Goal: Task Accomplishment & Management: Manage account settings

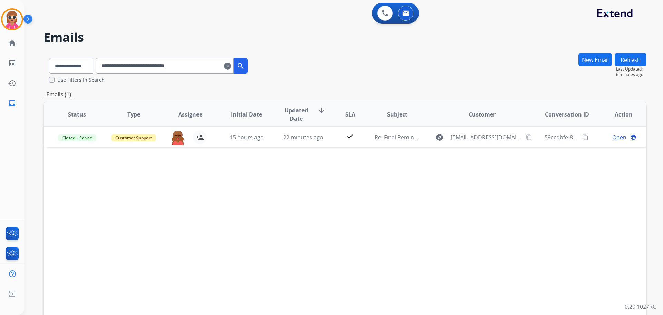
select select "**********"
click at [377, 11] on div "0 Voice Interactions" at bounding box center [385, 13] width 21 height 15
click at [383, 11] on img at bounding box center [385, 13] width 6 height 6
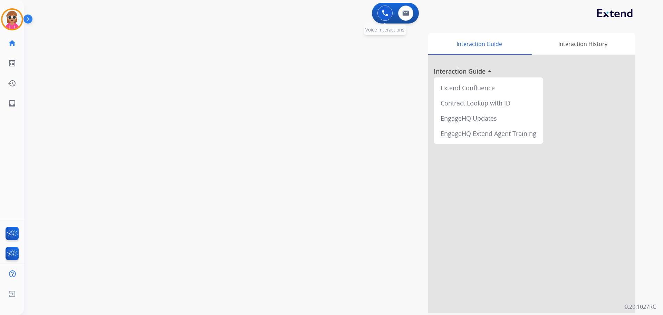
click at [378, 13] on button at bounding box center [384, 13] width 15 height 15
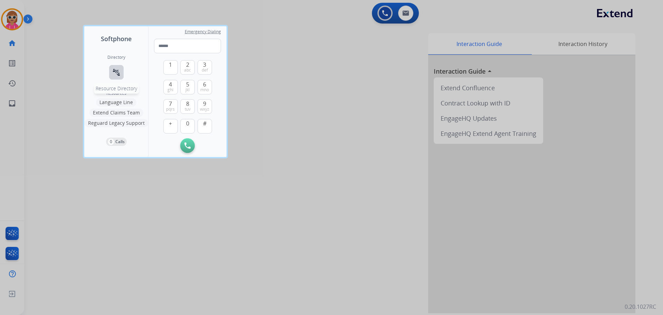
click at [119, 72] on mat-icon "connect_without_contact" at bounding box center [116, 72] width 8 height 8
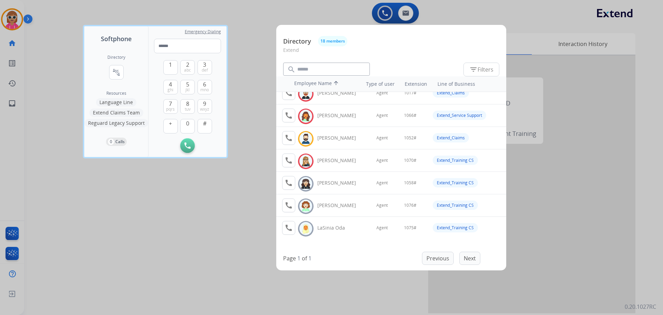
scroll to position [104, 0]
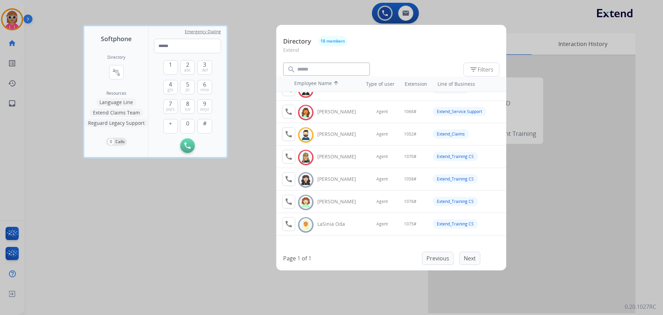
click at [186, 229] on div at bounding box center [331, 157] width 663 height 315
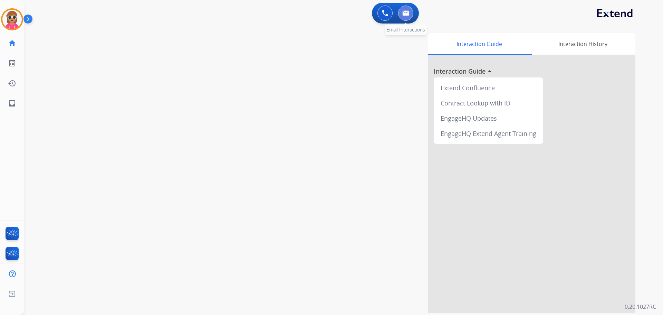
click at [408, 17] on button at bounding box center [405, 13] width 15 height 15
select select "**********"
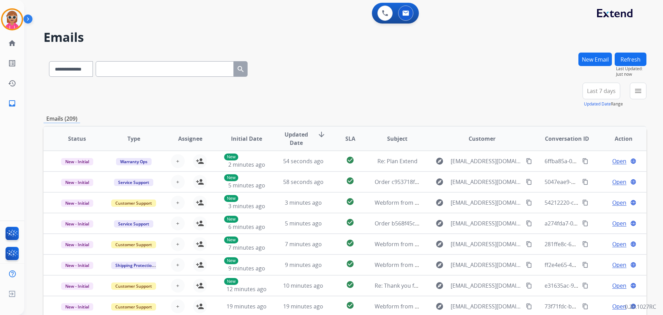
click at [130, 72] on input "text" at bounding box center [165, 69] width 138 height 16
paste input "**********"
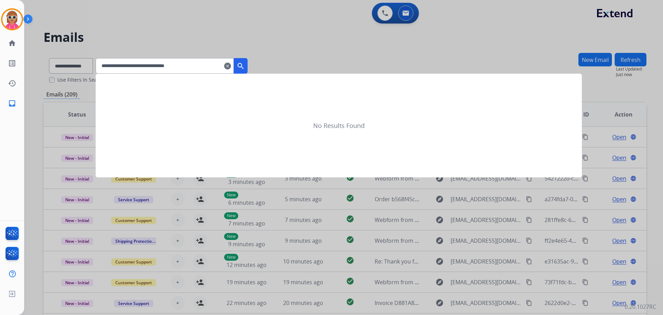
type input "**********"
click at [248, 66] on button "search" at bounding box center [241, 66] width 14 height 16
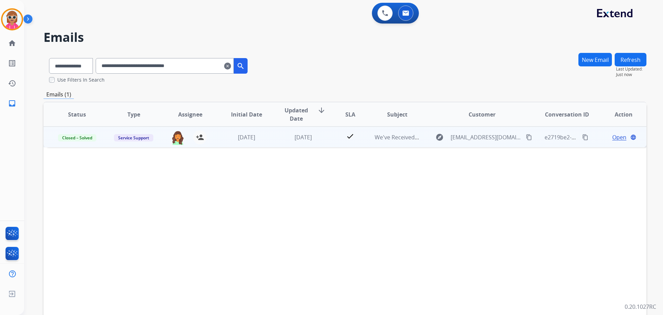
click at [322, 141] on td "[DATE]" at bounding box center [298, 136] width 57 height 21
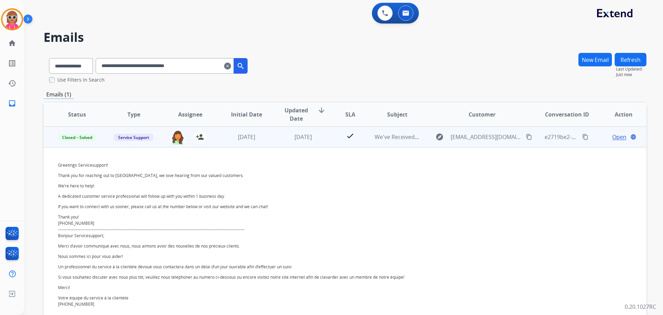
click at [612, 136] on span "Open" at bounding box center [619, 137] width 14 height 8
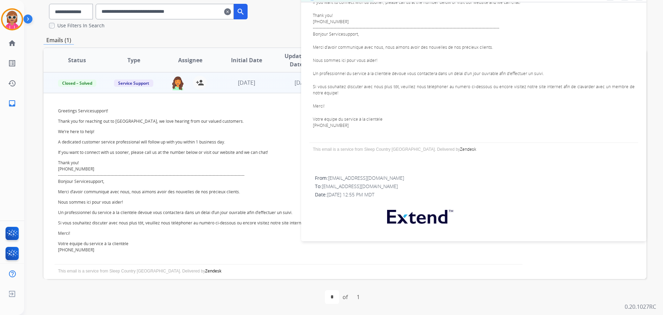
scroll to position [184, 0]
click at [160, 24] on div "Use Filters In Search" at bounding box center [151, 25] width 204 height 7
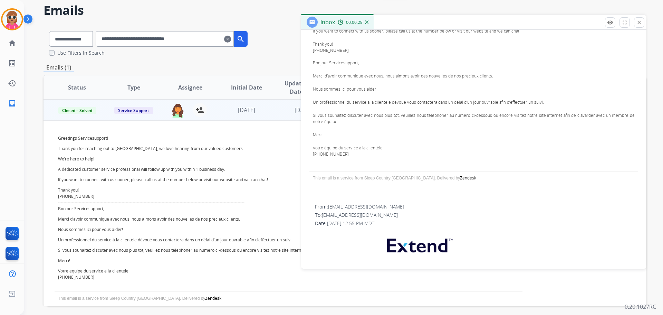
scroll to position [0, 0]
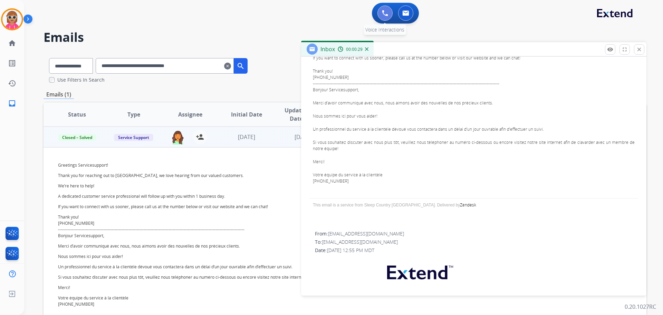
click at [385, 13] on img at bounding box center [385, 13] width 6 height 6
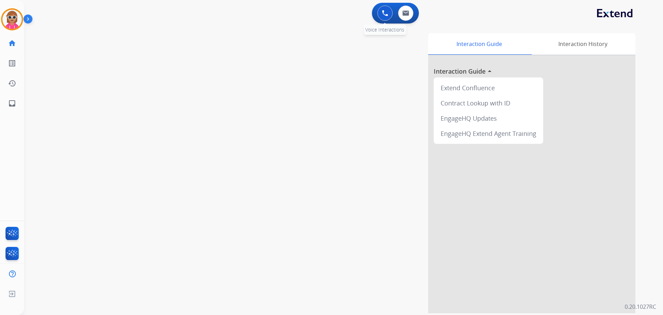
click at [383, 13] on img at bounding box center [385, 13] width 6 height 6
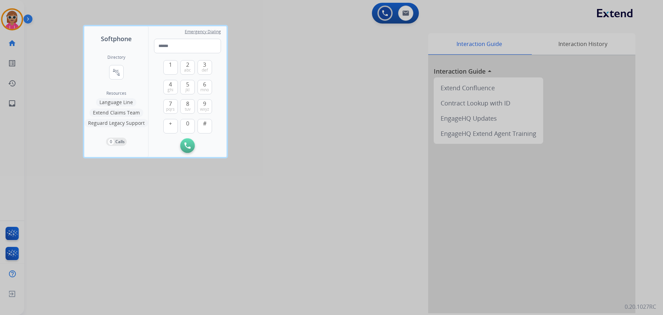
click at [125, 67] on div "Directory connect_without_contact Resource Directory Resources Language Line Ex…" at bounding box center [116, 100] width 64 height 113
click at [122, 70] on button "connect_without_contact Resource Directory" at bounding box center [116, 72] width 15 height 15
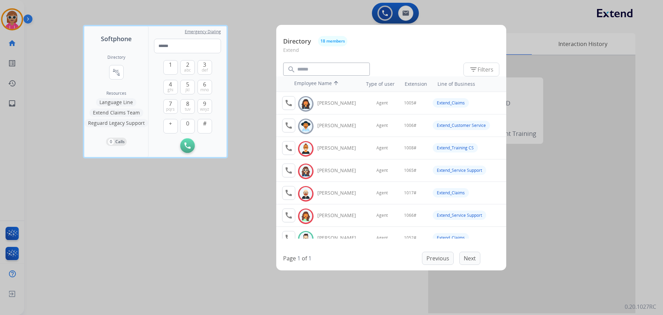
scroll to position [69, 0]
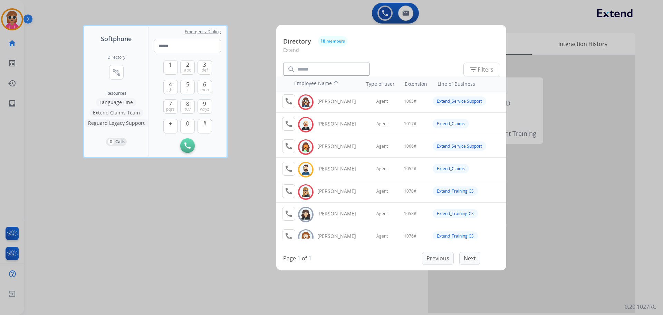
click at [142, 251] on div at bounding box center [331, 157] width 663 height 315
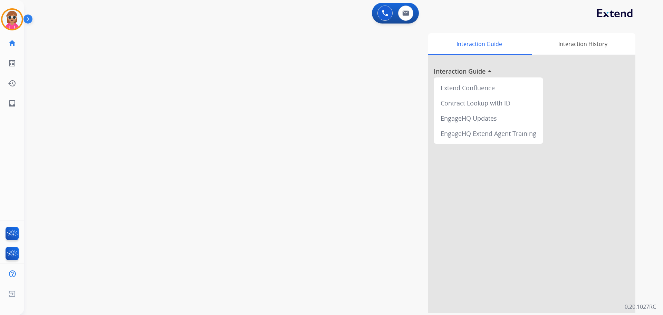
click at [240, 85] on div "Interaction Guide Interaction History Interaction Guide arrow_drop_up Extend Co…" at bounding box center [432, 173] width 407 height 280
click at [403, 15] on img at bounding box center [405, 13] width 7 height 6
select select "**********"
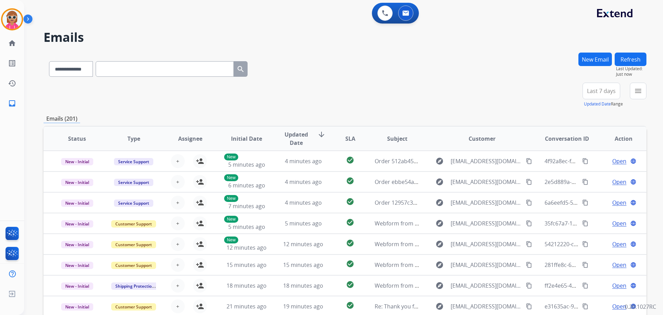
click at [591, 53] on button "New Email" at bounding box center [594, 58] width 33 height 13
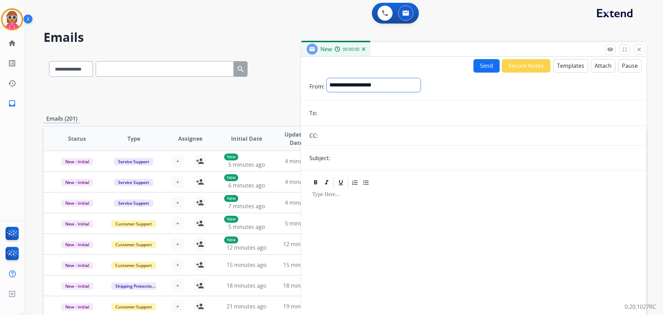
click at [365, 85] on select "**********" at bounding box center [374, 85] width 94 height 14
select select "**********"
click at [327, 78] on select "**********" at bounding box center [374, 85] width 94 height 14
click at [346, 108] on input "email" at bounding box center [478, 114] width 319 height 14
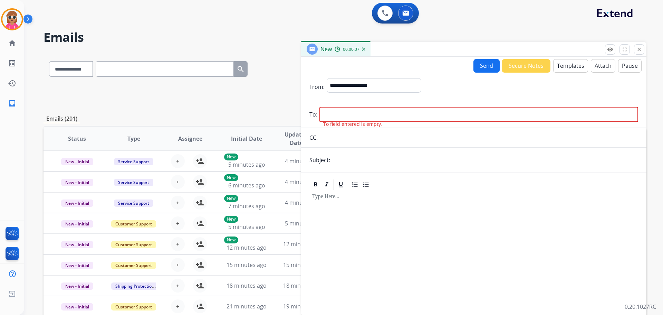
paste input "**********"
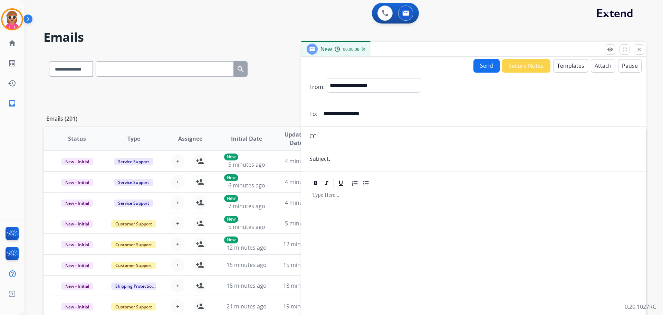
type input "**********"
click at [335, 160] on input "text" at bounding box center [485, 159] width 306 height 14
type input "**********"
click at [353, 214] on div at bounding box center [473, 248] width 329 height 118
click at [605, 67] on button "Attach" at bounding box center [603, 65] width 25 height 13
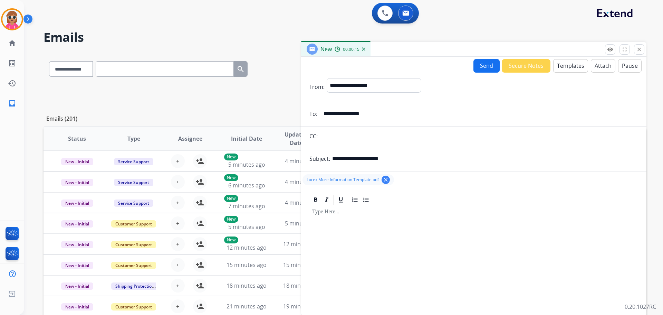
click at [575, 67] on button "Templates" at bounding box center [570, 65] width 35 height 13
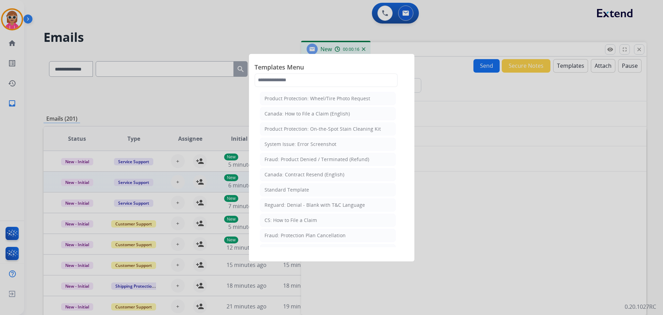
click at [299, 190] on div "Standard Template" at bounding box center [286, 189] width 45 height 7
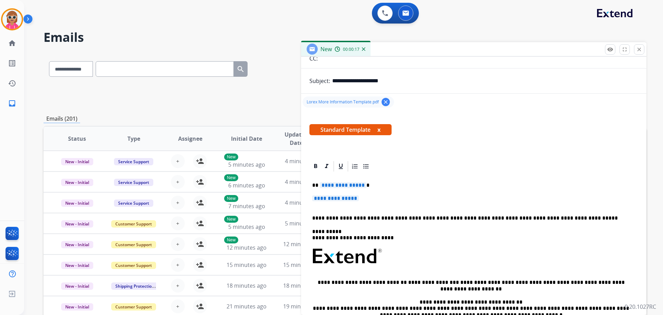
scroll to position [104, 0]
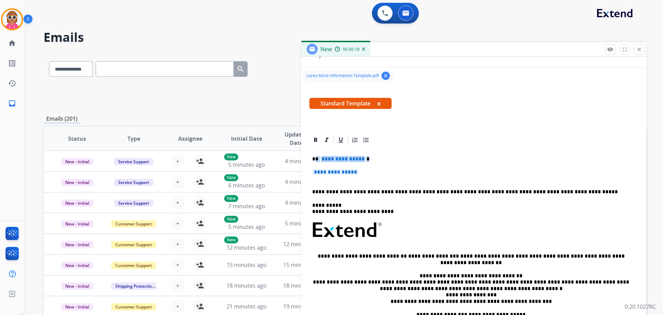
drag, startPoint x: 316, startPoint y: 160, endPoint x: 346, endPoint y: 171, distance: 32.5
click at [366, 173] on div "**********" at bounding box center [473, 246] width 329 height 200
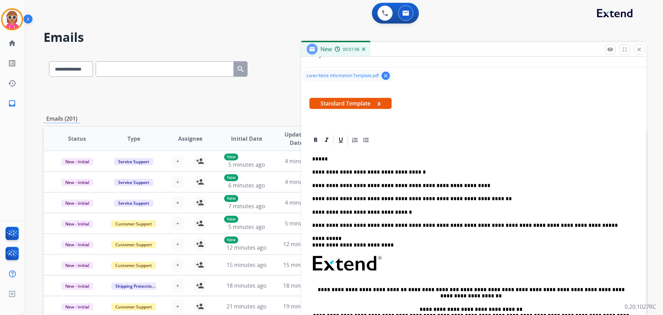
click at [334, 157] on p "*****" at bounding box center [471, 159] width 318 height 6
click at [313, 138] on icon at bounding box center [315, 139] width 7 height 7
drag, startPoint x: 339, startPoint y: 159, endPoint x: 326, endPoint y: 156, distance: 13.5
click at [326, 156] on p "***** *****" at bounding box center [471, 159] width 318 height 6
click at [315, 138] on icon at bounding box center [315, 139] width 3 height 4
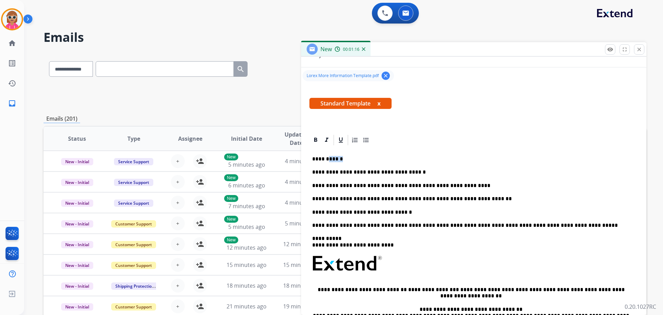
click at [342, 157] on p "**********" at bounding box center [471, 159] width 318 height 6
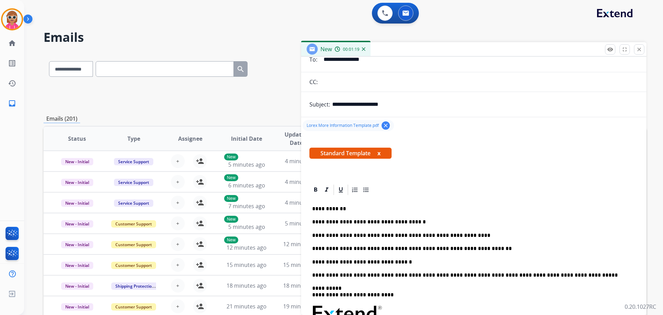
scroll to position [0, 0]
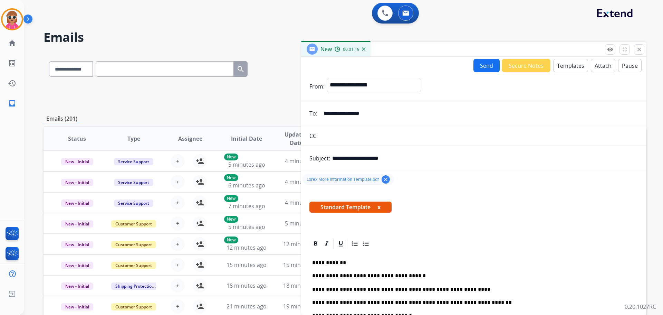
click at [481, 63] on button "Send" at bounding box center [486, 65] width 26 height 13
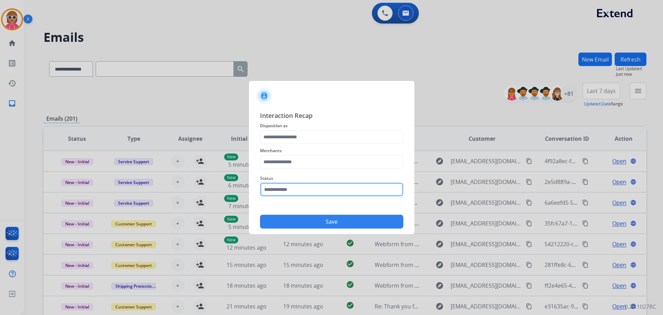
click at [327, 183] on input "text" at bounding box center [331, 189] width 143 height 14
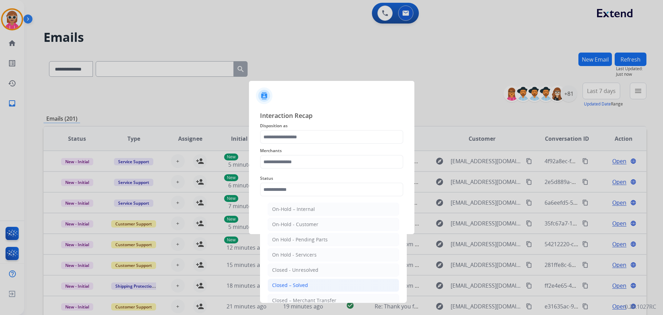
click at [296, 284] on div "Closed – Solved" at bounding box center [290, 284] width 36 height 7
type input "**********"
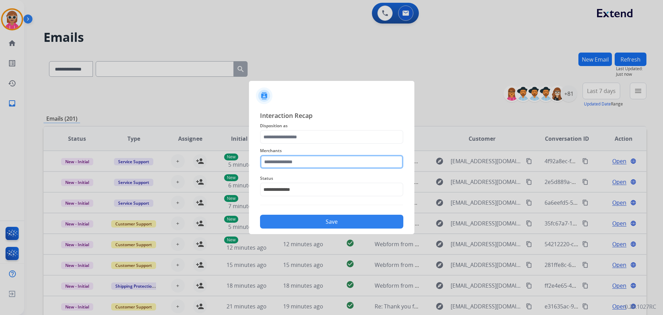
click at [301, 160] on input "text" at bounding box center [331, 162] width 143 height 14
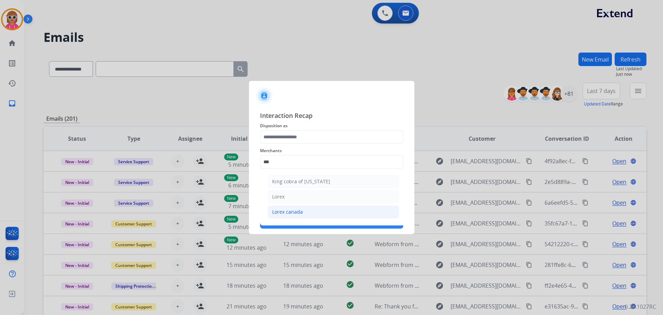
click at [297, 206] on li "Lorex canada" at bounding box center [334, 211] width 132 height 13
type input "**********"
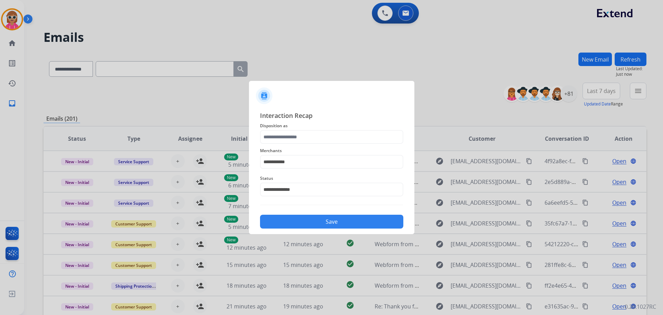
click at [297, 145] on div "**********" at bounding box center [331, 158] width 143 height 28
click at [298, 139] on input "text" at bounding box center [331, 137] width 143 height 14
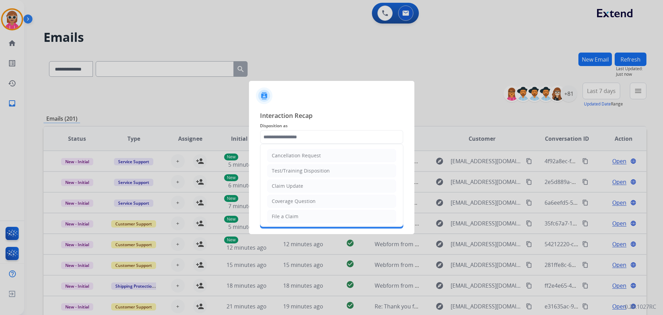
click at [302, 185] on li "Claim Update" at bounding box center [331, 185] width 129 height 13
type input "**********"
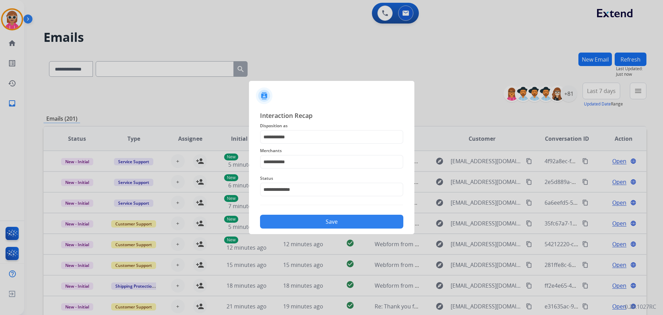
click at [311, 222] on button "Save" at bounding box center [331, 221] width 143 height 14
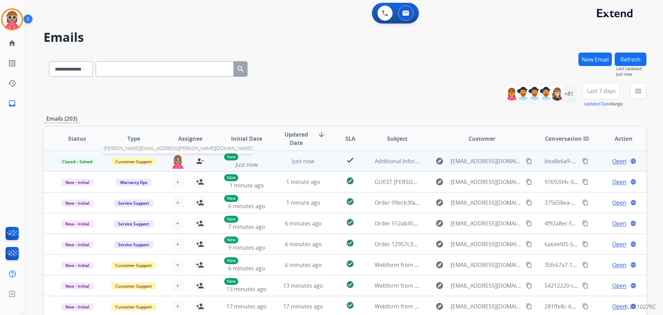
click at [173, 160] on img at bounding box center [178, 161] width 14 height 15
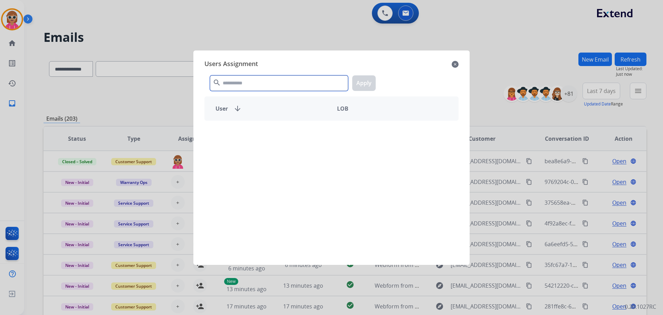
click at [240, 80] on input "text" at bounding box center [279, 83] width 138 height 16
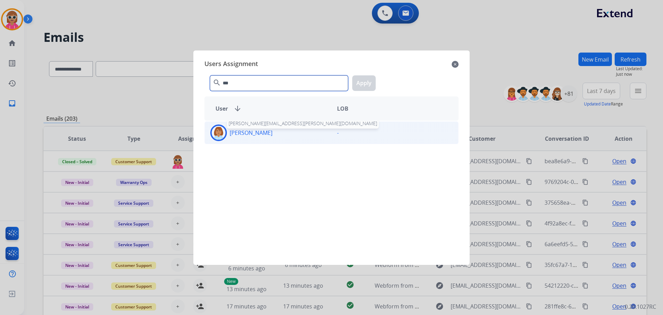
type input "***"
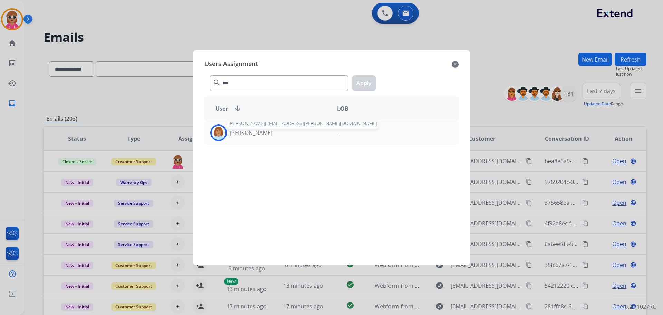
drag, startPoint x: 254, startPoint y: 133, endPoint x: 373, endPoint y: 86, distance: 128.2
click at [254, 133] on p "[PERSON_NAME]" at bounding box center [251, 132] width 43 height 8
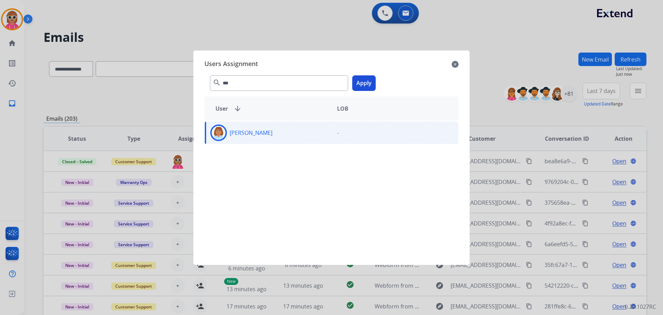
click at [364, 77] on button "Apply" at bounding box center [363, 83] width 23 height 16
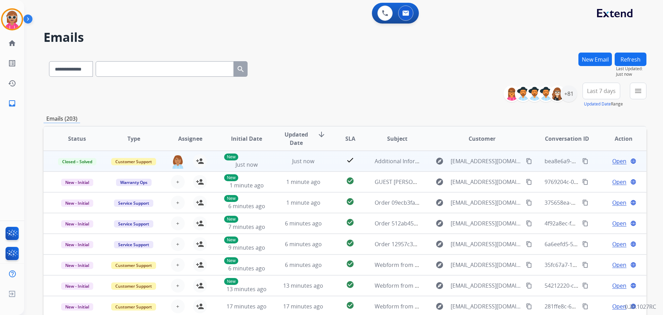
click at [582, 160] on mat-icon "content_copy" at bounding box center [585, 161] width 6 height 6
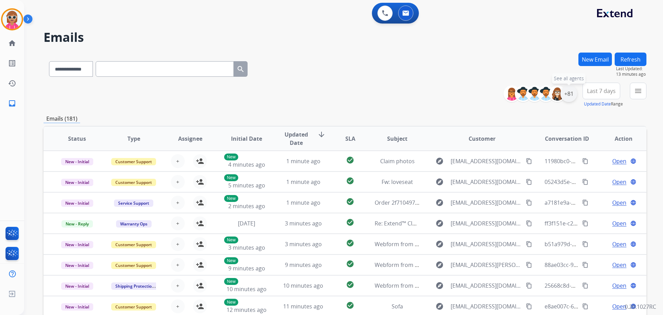
click at [566, 92] on div "+81" at bounding box center [568, 93] width 17 height 17
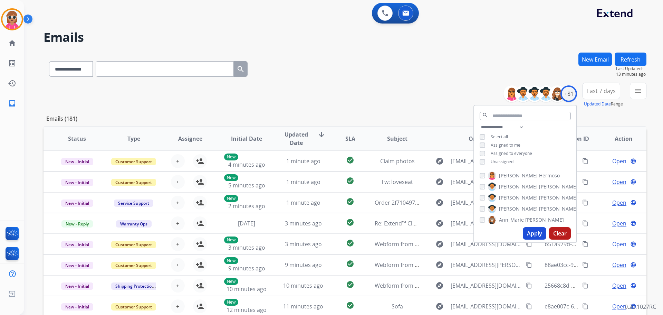
drag, startPoint x: 509, startPoint y: 143, endPoint x: 504, endPoint y: 152, distance: 9.9
click at [509, 143] on span "Assigned to me" at bounding box center [506, 145] width 30 height 6
click at [500, 160] on span "Unassigned" at bounding box center [502, 161] width 23 height 6
click at [508, 128] on select "**********" at bounding box center [504, 127] width 48 height 8
select select "**********"
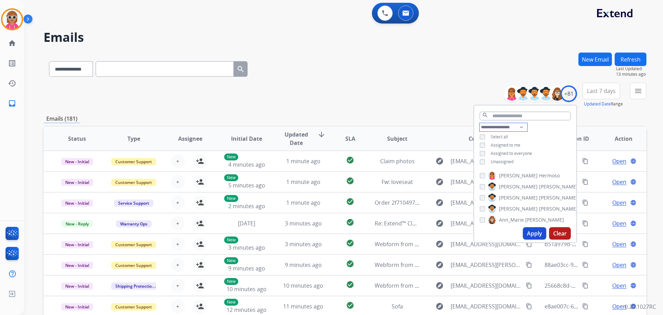
click at [480, 123] on select "**********" at bounding box center [504, 127] width 48 height 8
click at [537, 131] on div "**********" at bounding box center [525, 141] width 102 height 36
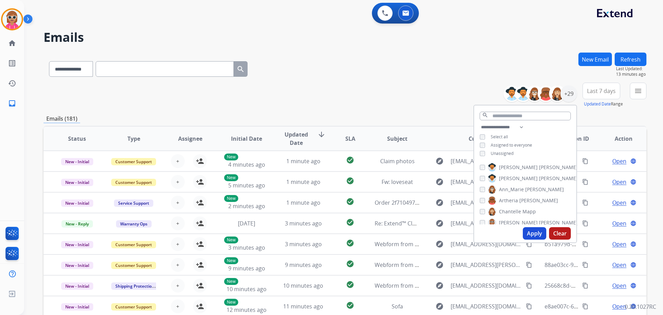
drag, startPoint x: 505, startPoint y: 169, endPoint x: 512, endPoint y: 190, distance: 22.4
click at [506, 173] on div "[PERSON_NAME] [PERSON_NAME] [PERSON_NAME] [PERSON_NAME] [PERSON_NAME] [PERSON_N…" at bounding box center [525, 192] width 102 height 64
click at [511, 176] on span "[PERSON_NAME]" at bounding box center [518, 178] width 39 height 7
click at [512, 165] on label "[PERSON_NAME]" at bounding box center [533, 167] width 90 height 8
click at [509, 177] on span "[PERSON_NAME]" at bounding box center [518, 178] width 39 height 7
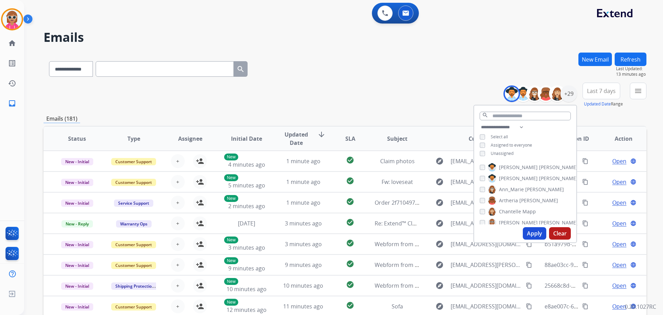
click at [508, 167] on span "[PERSON_NAME]" at bounding box center [518, 167] width 39 height 7
click at [509, 187] on span "Ann_Marie" at bounding box center [511, 189] width 25 height 7
click at [539, 210] on span "Solaazo" at bounding box center [548, 209] width 18 height 7
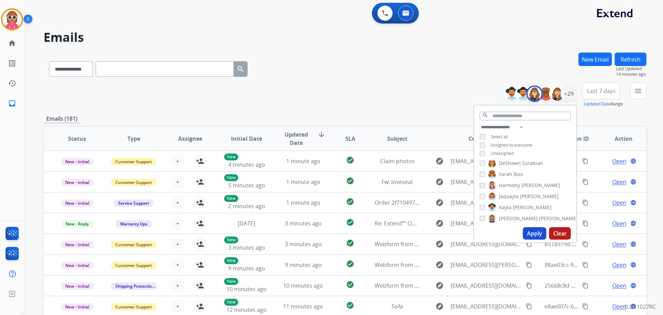
click at [517, 185] on span "Harmony" at bounding box center [509, 185] width 21 height 7
click at [509, 193] on span "Raujon" at bounding box center [507, 193] width 16 height 7
click at [510, 192] on span "Shqnetta" at bounding box center [509, 192] width 21 height 7
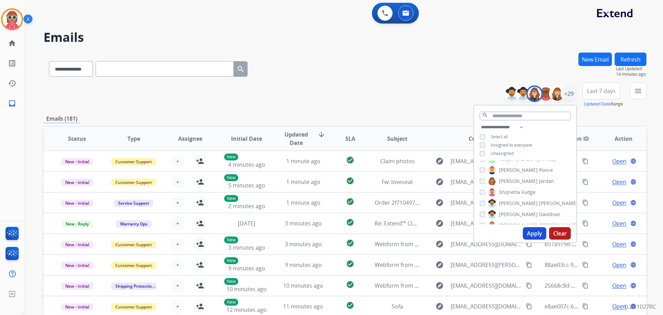
click at [508, 200] on span "[PERSON_NAME]" at bounding box center [518, 203] width 39 height 7
click at [539, 238] on button "Apply" at bounding box center [534, 233] width 23 height 12
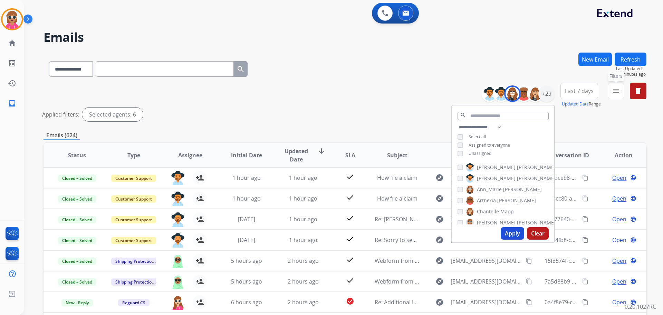
click at [612, 98] on button "menu Filters" at bounding box center [616, 91] width 17 height 17
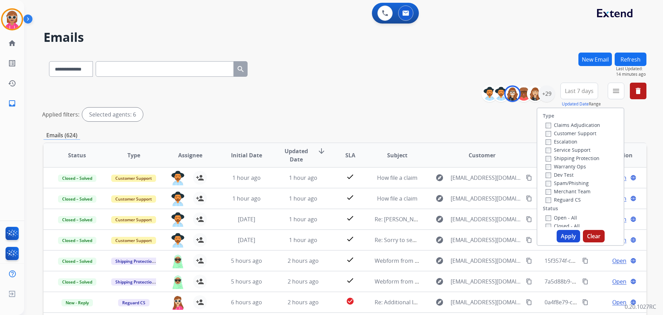
click at [563, 131] on label "Customer Support" at bounding box center [571, 133] width 51 height 7
drag, startPoint x: 565, startPoint y: 157, endPoint x: 564, endPoint y: 165, distance: 8.1
click at [565, 158] on label "Shipping Protection" at bounding box center [573, 158] width 54 height 7
click at [560, 199] on label "Reguard CS" at bounding box center [563, 199] width 35 height 7
click at [552, 215] on label "Open - All" at bounding box center [561, 217] width 31 height 7
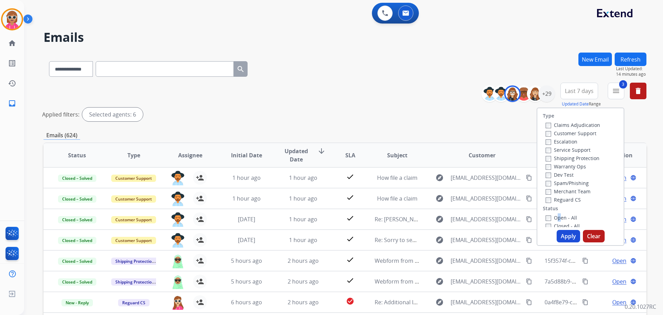
click at [567, 236] on button "Apply" at bounding box center [568, 236] width 23 height 12
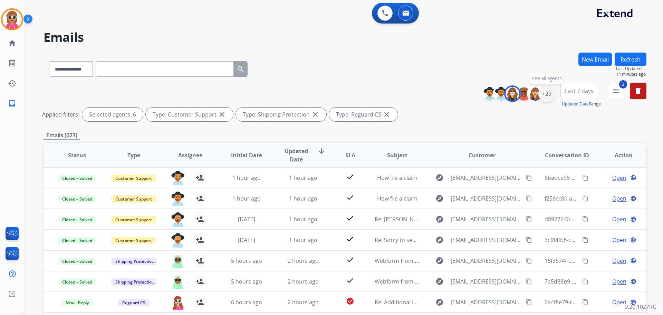
click at [549, 92] on div "+29" at bounding box center [546, 93] width 17 height 17
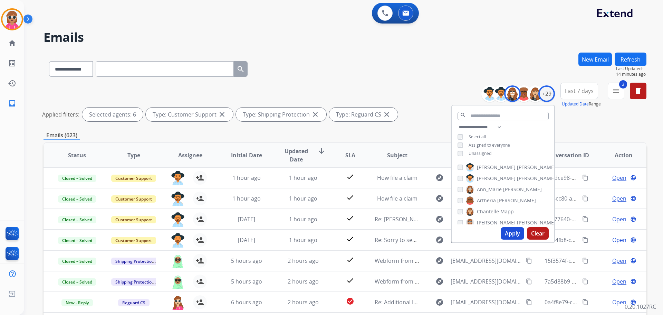
drag, startPoint x: 607, startPoint y: 93, endPoint x: 610, endPoint y: 96, distance: 4.2
click at [607, 93] on div "**********" at bounding box center [566, 95] width 160 height 25
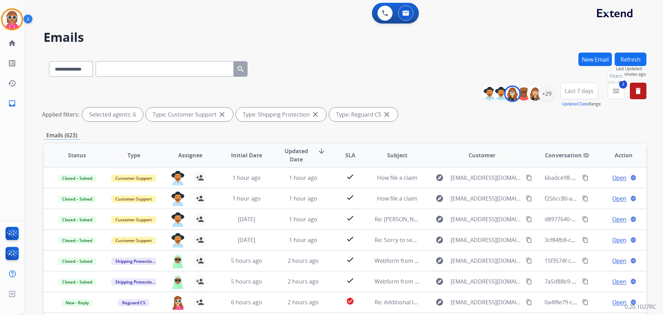
drag, startPoint x: 611, startPoint y: 94, endPoint x: 608, endPoint y: 100, distance: 7.6
click at [611, 95] on button "3 menu Filters" at bounding box center [616, 91] width 17 height 17
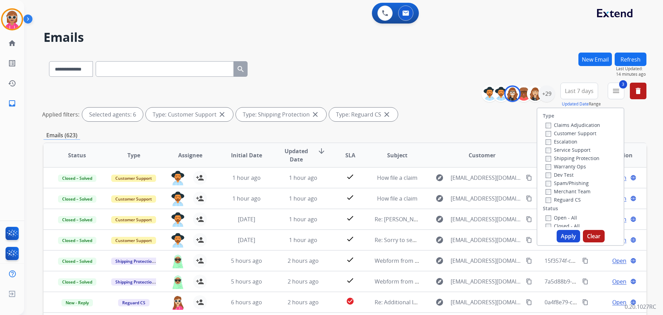
click at [562, 218] on label "Open - All" at bounding box center [561, 217] width 31 height 7
drag, startPoint x: 565, startPoint y: 234, endPoint x: 503, endPoint y: 270, distance: 71.5
click at [565, 235] on button "Apply" at bounding box center [568, 236] width 23 height 12
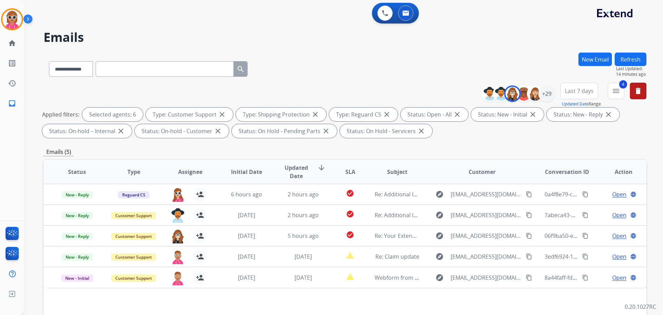
click at [341, 65] on div "**********" at bounding box center [345, 67] width 603 height 30
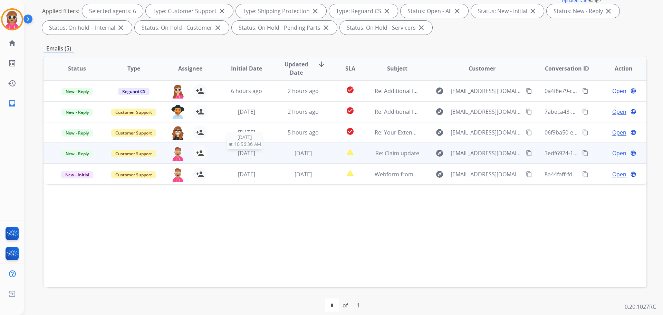
scroll to position [104, 0]
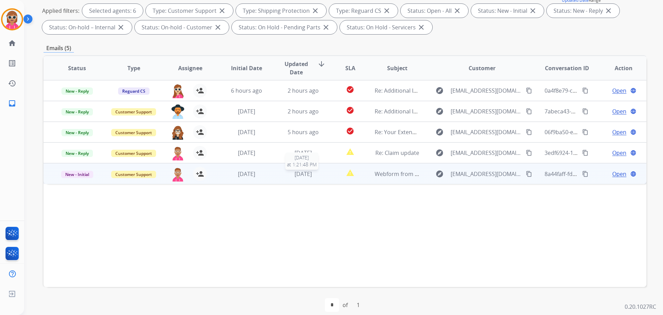
click at [288, 171] on div "[DATE]" at bounding box center [303, 174] width 45 height 8
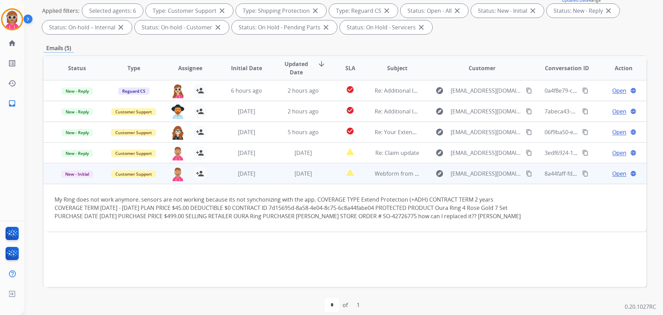
click at [276, 169] on td "[DATE]" at bounding box center [298, 173] width 57 height 21
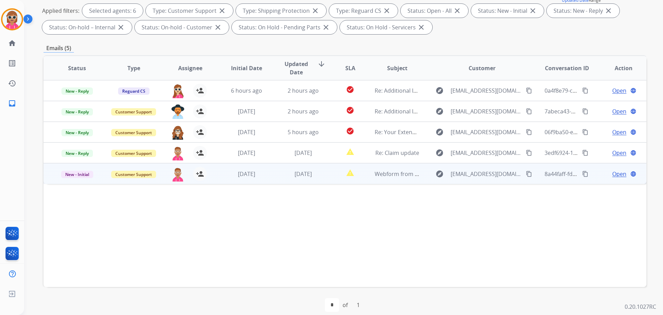
click at [581, 173] on button "content_copy" at bounding box center [585, 174] width 8 height 8
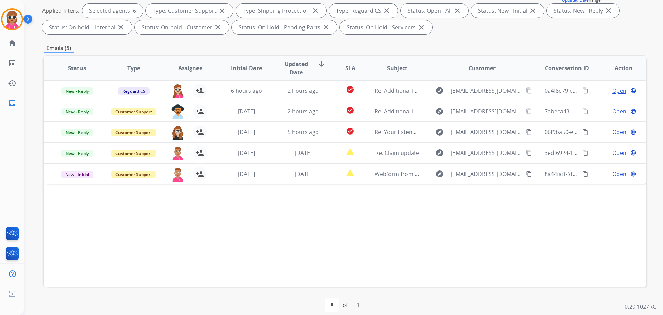
drag, startPoint x: 358, startPoint y: 254, endPoint x: 364, endPoint y: 249, distance: 8.8
click at [359, 253] on div "Status Type Assignee Initial Date Updated Date arrow_downward SLA Subject Custo…" at bounding box center [345, 170] width 603 height 231
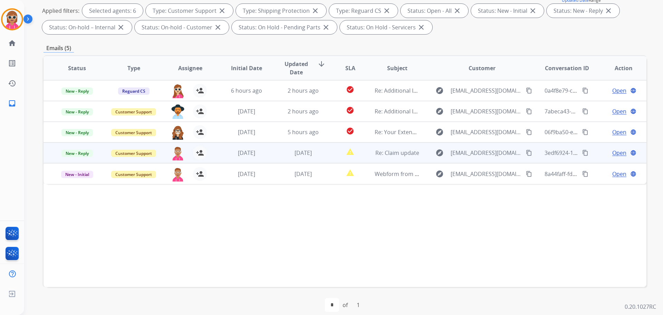
click at [582, 151] on mat-icon "content_copy" at bounding box center [585, 153] width 6 height 6
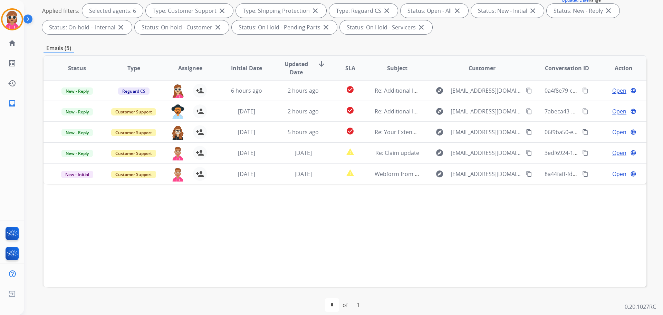
click at [318, 259] on div "Status Type Assignee Initial Date Updated Date arrow_downward SLA Subject Custo…" at bounding box center [345, 170] width 603 height 231
click at [271, 254] on div "Status Type Assignee Initial Date Updated Date arrow_downward SLA Subject Custo…" at bounding box center [345, 170] width 603 height 231
click at [316, 239] on div "Status Type Assignee Initial Date Updated Date arrow_downward SLA Subject Custo…" at bounding box center [345, 170] width 603 height 231
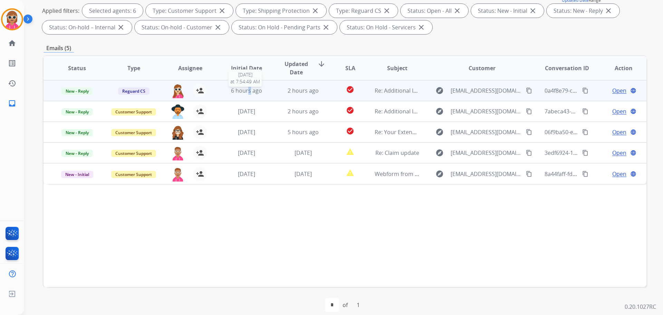
click at [248, 87] on span "6 hours ago" at bounding box center [246, 91] width 31 height 8
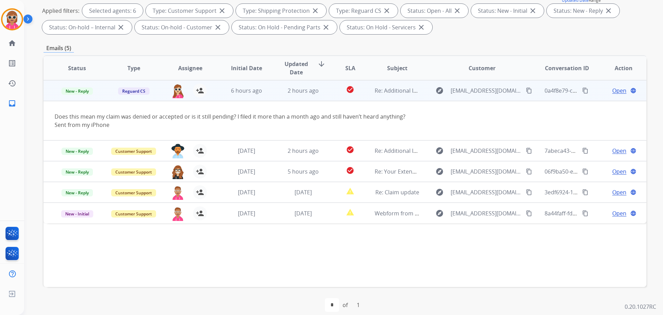
click at [612, 88] on span "Open" at bounding box center [619, 90] width 14 height 8
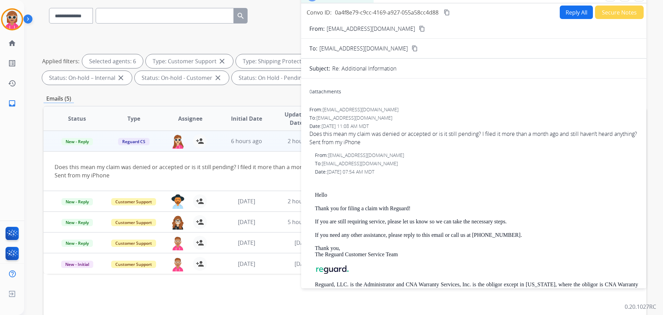
scroll to position [0, 0]
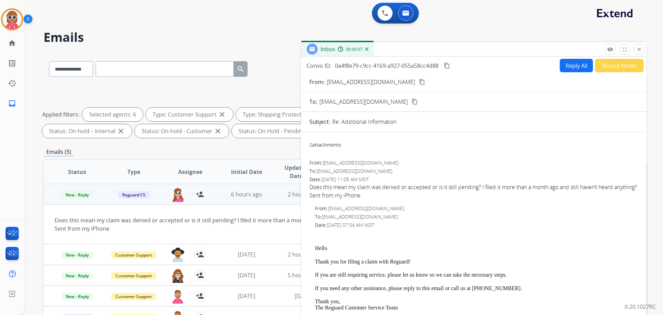
drag, startPoint x: 638, startPoint y: 45, endPoint x: 434, endPoint y: 86, distance: 208.6
click at [638, 45] on button "close Close" at bounding box center [639, 49] width 10 height 10
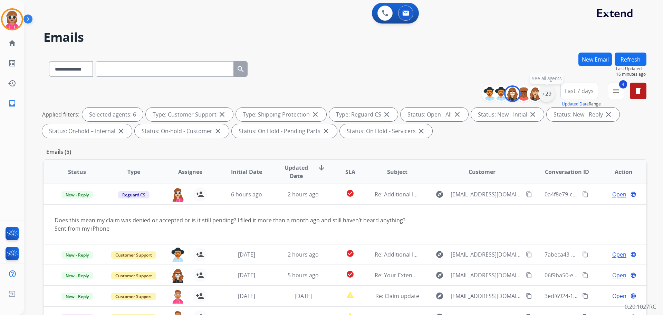
click at [551, 94] on div "+29" at bounding box center [546, 93] width 17 height 17
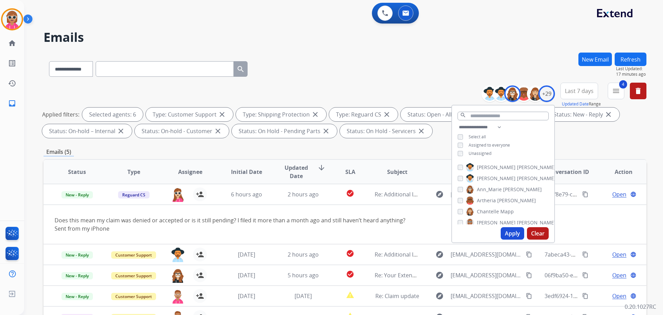
click at [487, 200] on span "Artheria" at bounding box center [486, 200] width 19 height 7
click at [508, 234] on button "Apply" at bounding box center [512, 233] width 23 height 12
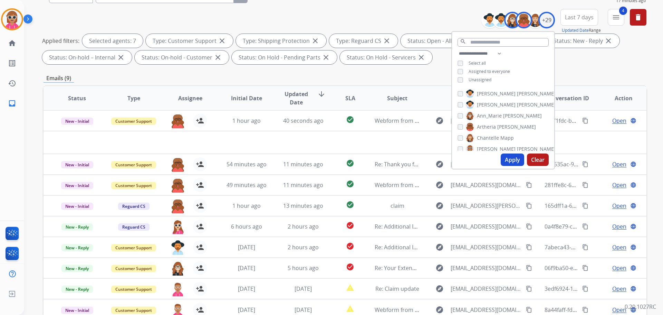
scroll to position [112, 0]
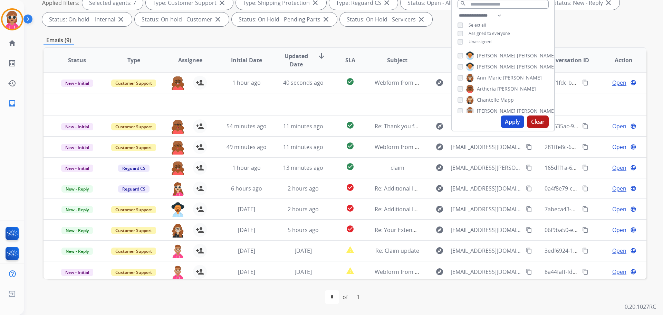
click at [295, 63] on span "Updated Date" at bounding box center [296, 60] width 31 height 17
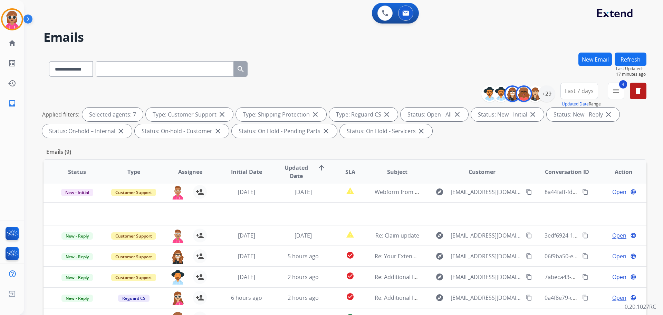
scroll to position [3, 0]
click at [302, 174] on span "Updated Date" at bounding box center [296, 171] width 31 height 17
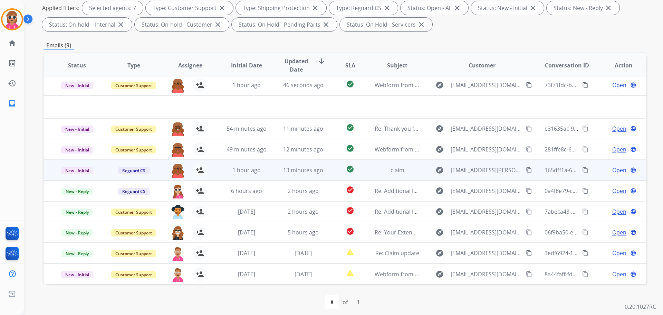
scroll to position [112, 0]
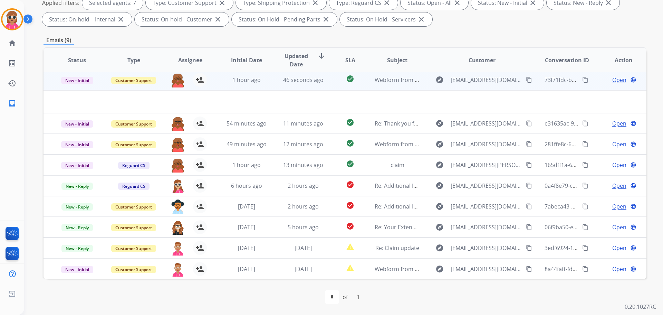
click at [223, 86] on td "1 hour ago" at bounding box center [241, 79] width 57 height 21
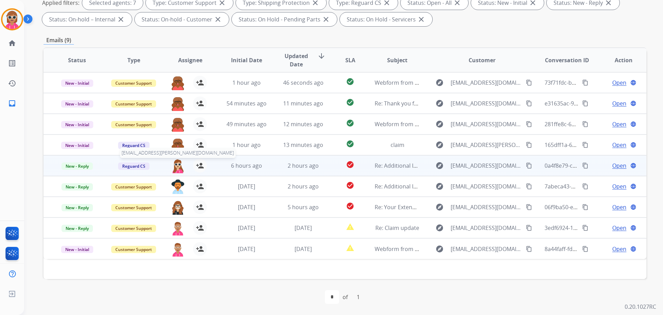
click at [176, 168] on img at bounding box center [178, 165] width 14 height 15
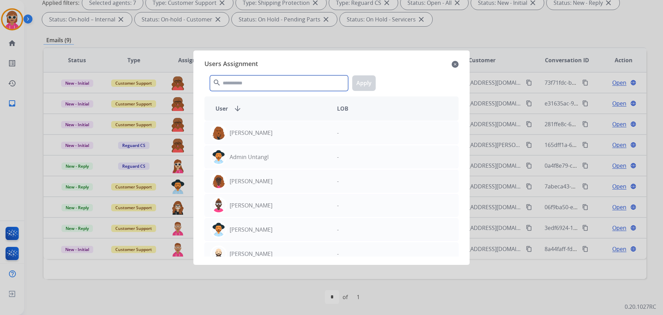
click at [244, 85] on input "text" at bounding box center [279, 83] width 138 height 16
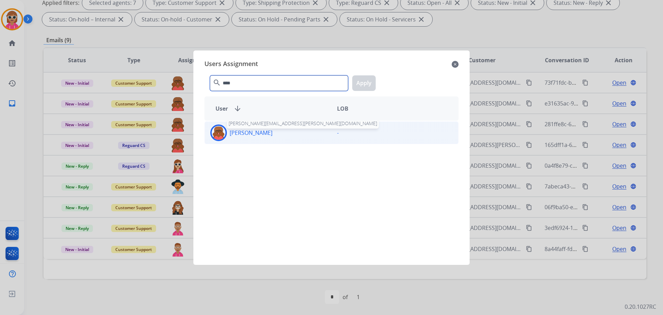
type input "****"
click at [264, 132] on p "[PERSON_NAME]" at bounding box center [251, 132] width 43 height 8
click at [364, 82] on button "Apply" at bounding box center [363, 83] width 23 height 16
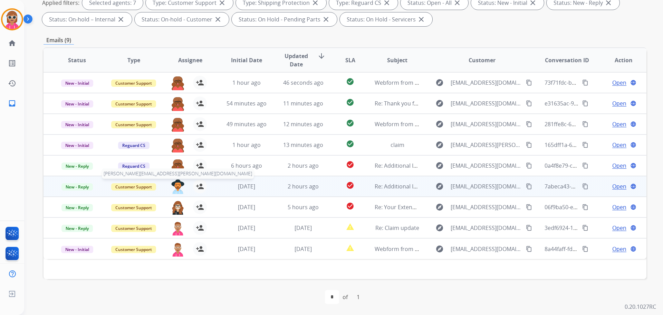
click at [174, 186] on img at bounding box center [178, 186] width 14 height 15
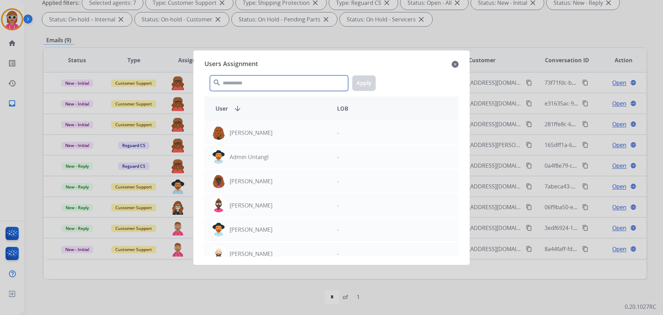
click at [272, 75] on input "text" at bounding box center [279, 83] width 138 height 16
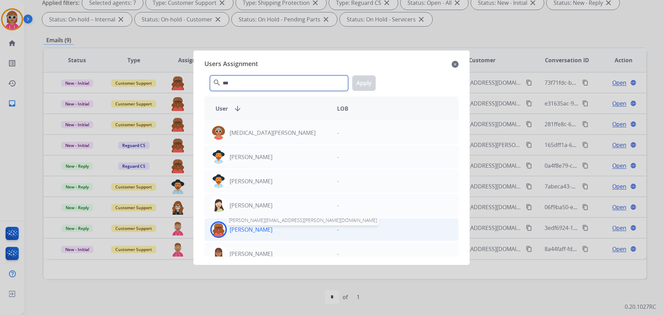
type input "***"
click at [250, 225] on p "[PERSON_NAME]" at bounding box center [251, 229] width 43 height 8
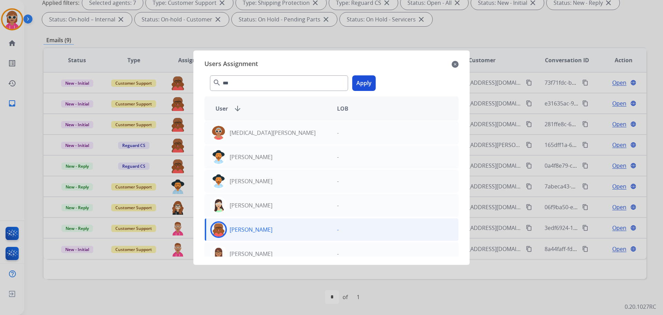
click at [363, 80] on button "Apply" at bounding box center [363, 83] width 23 height 16
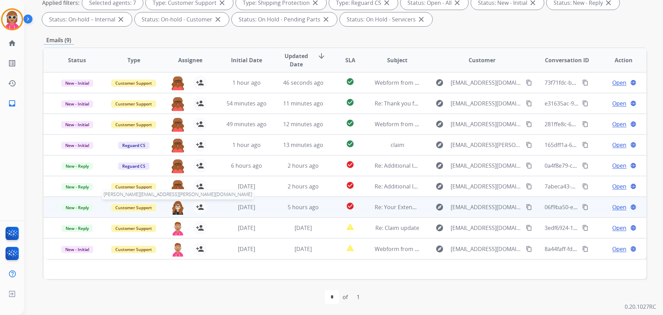
click at [180, 204] on img at bounding box center [178, 207] width 14 height 15
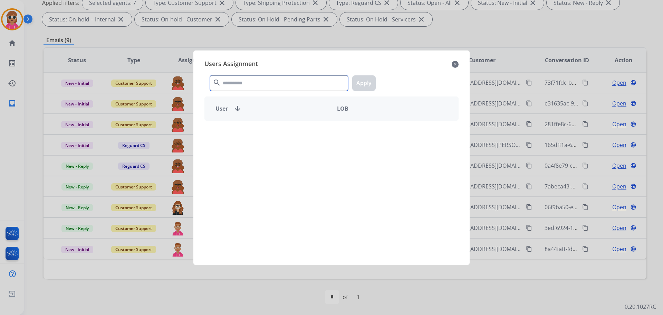
click at [298, 83] on input "text" at bounding box center [279, 83] width 138 height 16
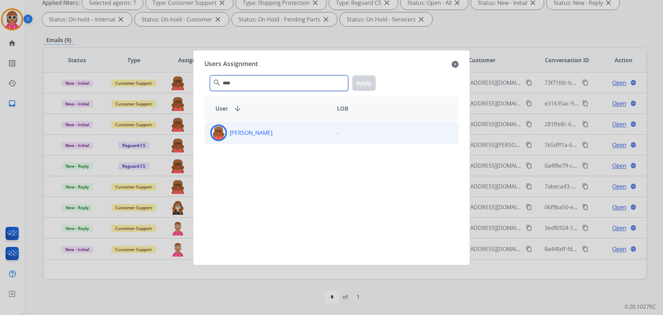
type input "****"
click at [281, 128] on div "[PERSON_NAME]" at bounding box center [268, 132] width 127 height 17
drag, startPoint x: 358, startPoint y: 85, endPoint x: 295, endPoint y: 148, distance: 89.4
click at [357, 86] on button "Apply" at bounding box center [363, 83] width 23 height 16
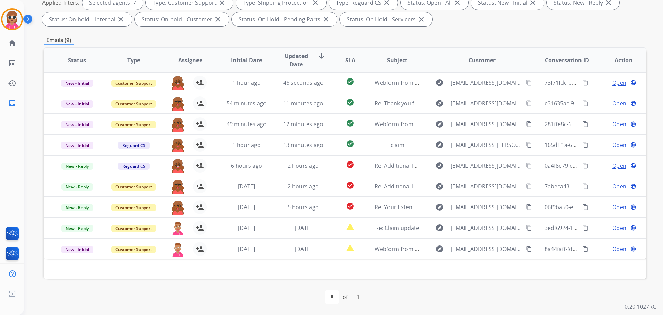
click at [273, 32] on div "**********" at bounding box center [345, 128] width 603 height 374
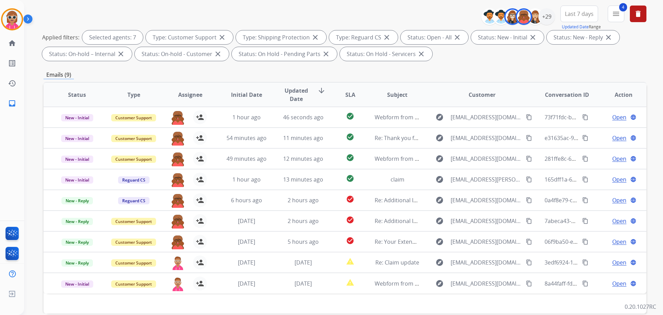
drag, startPoint x: 301, startPoint y: 70, endPoint x: 311, endPoint y: 70, distance: 10.4
click at [301, 70] on div "**********" at bounding box center [345, 162] width 603 height 374
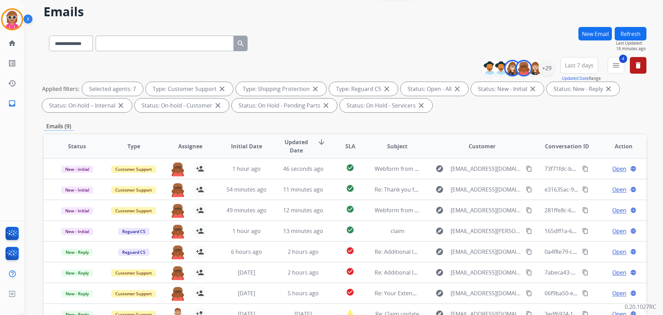
scroll to position [0, 0]
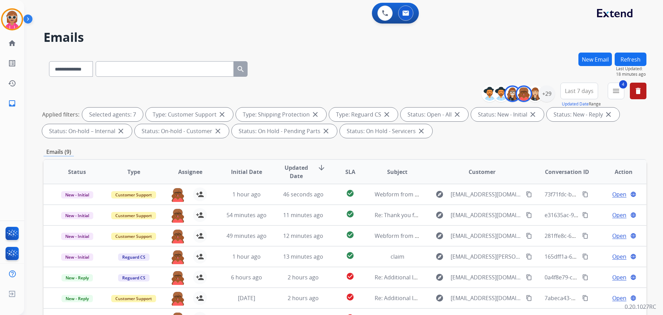
click at [634, 62] on button "Refresh" at bounding box center [631, 58] width 32 height 13
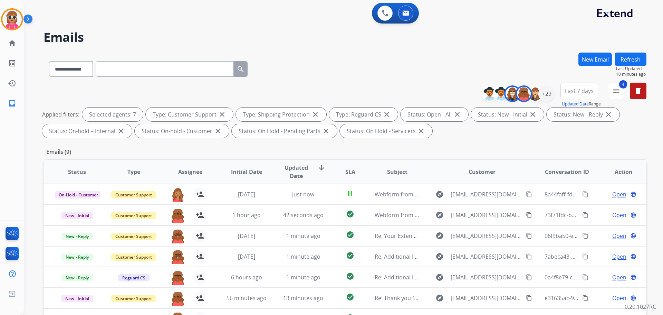
click at [628, 58] on button "Refresh" at bounding box center [631, 58] width 32 height 13
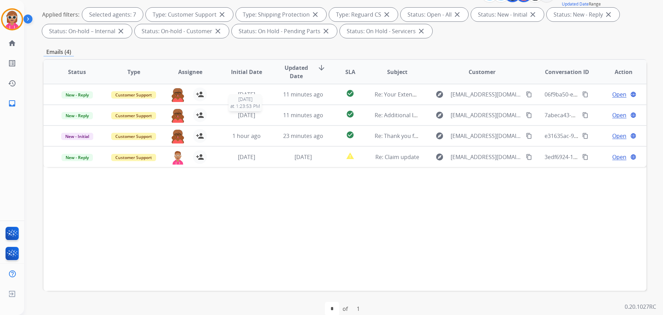
scroll to position [104, 0]
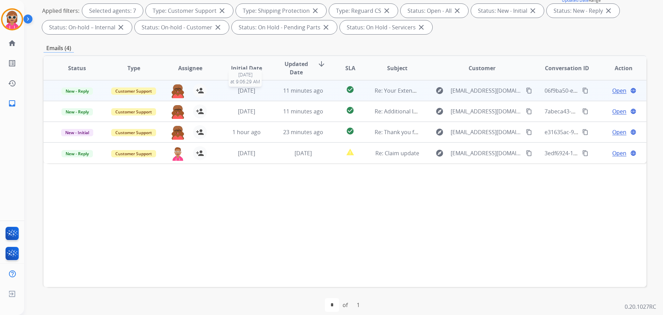
click at [225, 91] on div "[DATE]" at bounding box center [246, 90] width 45 height 8
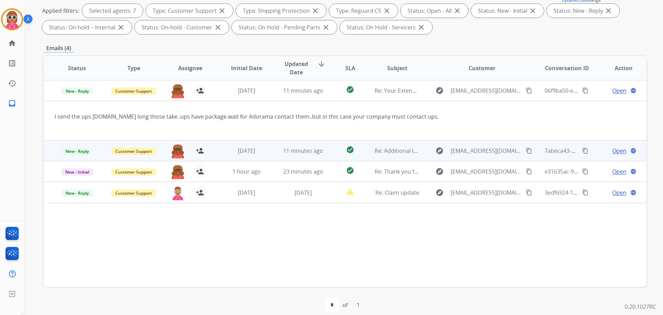
click at [231, 145] on td "[DATE]" at bounding box center [241, 150] width 57 height 21
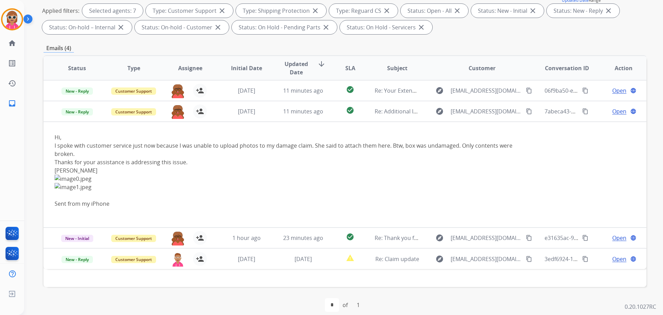
click at [208, 234] on div "[PERSON_NAME][EMAIL_ADDRESS][PERSON_NAME][DOMAIN_NAME] person_add Assign to Me" at bounding box center [184, 237] width 56 height 19
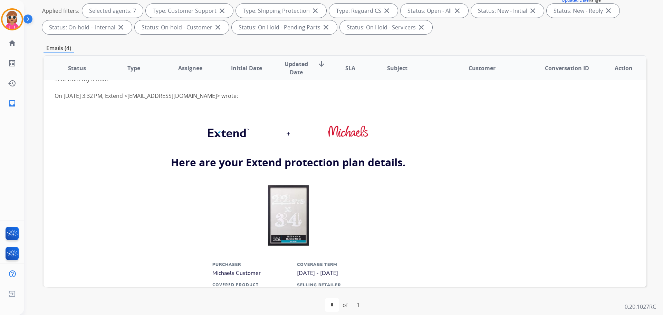
scroll to position [41, 0]
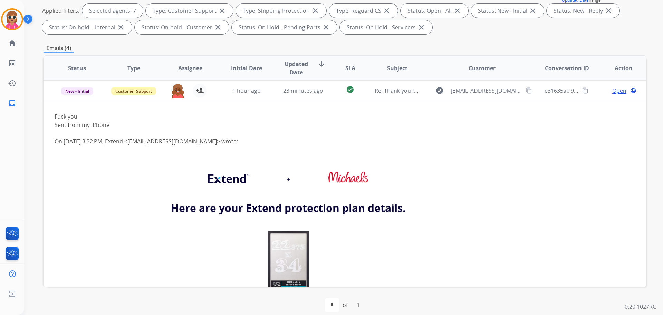
click at [27, 96] on div "**********" at bounding box center [335, 78] width 622 height 315
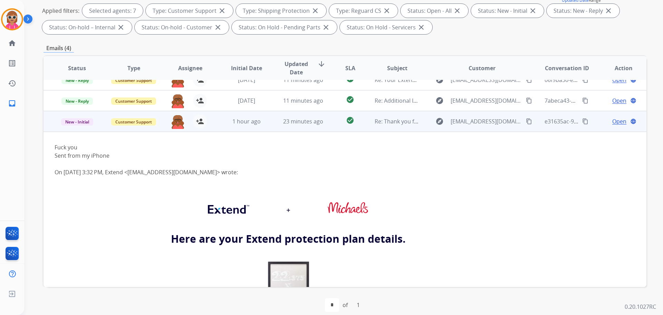
scroll to position [7, 0]
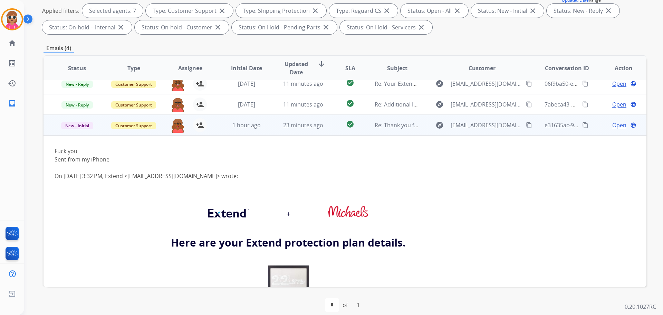
click at [270, 131] on td "23 minutes ago" at bounding box center [298, 125] width 57 height 21
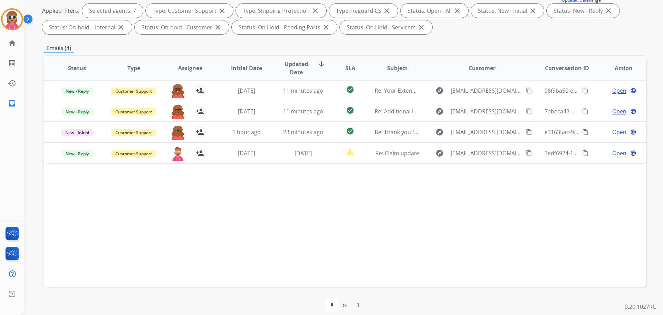
click at [298, 251] on div "Status Type Assignee Initial Date Updated Date arrow_downward SLA Subject Custo…" at bounding box center [345, 170] width 603 height 231
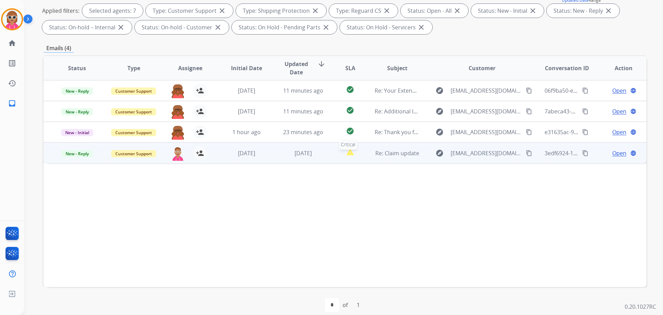
click at [357, 155] on div "report_problem" at bounding box center [350, 153] width 26 height 10
click at [614, 151] on span "Open" at bounding box center [619, 152] width 14 height 8
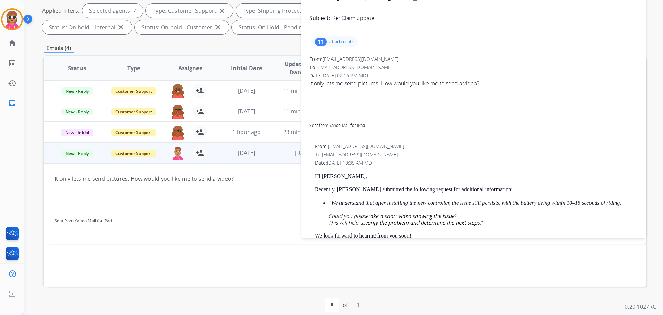
click at [347, 41] on p "attachments" at bounding box center [341, 42] width 24 height 6
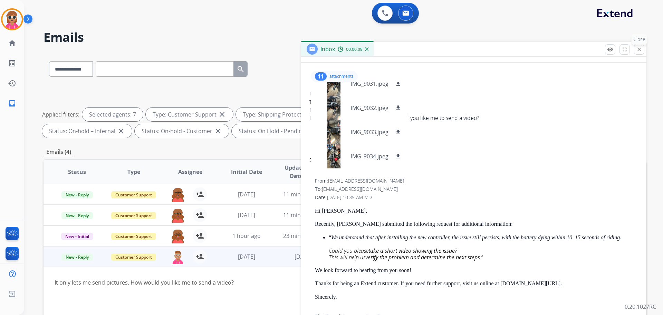
drag, startPoint x: 637, startPoint y: 51, endPoint x: 629, endPoint y: 59, distance: 11.7
click at [637, 52] on mat-icon "close" at bounding box center [639, 49] width 6 height 6
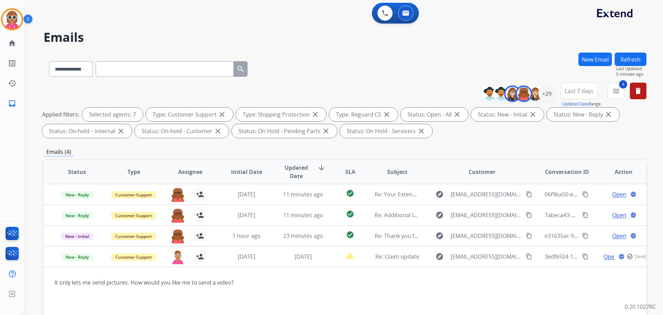
click at [600, 61] on button "New Email" at bounding box center [594, 58] width 33 height 13
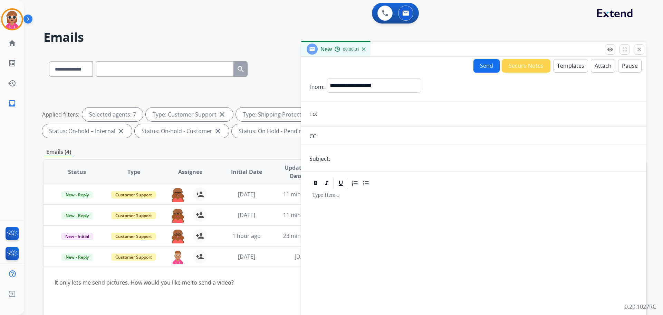
click at [594, 62] on button "Attach" at bounding box center [603, 65] width 25 height 13
click at [639, 50] on mat-icon "close" at bounding box center [639, 49] width 6 height 6
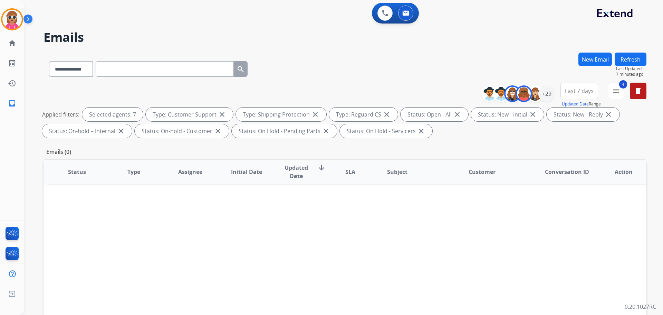
click at [285, 247] on div "Status Type Assignee Initial Date Updated Date arrow_downward SLA Subject Custo…" at bounding box center [345, 274] width 603 height 231
click at [117, 72] on input "text" at bounding box center [165, 69] width 138 height 16
paste input "**********"
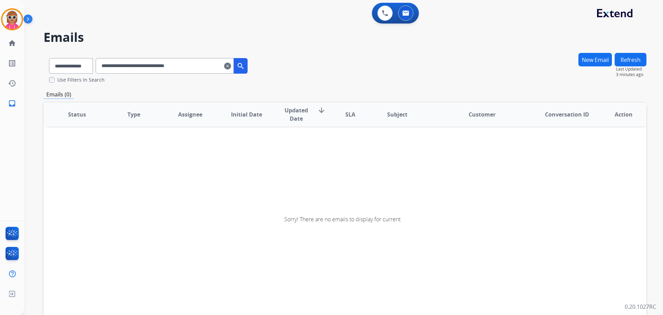
click at [215, 68] on input "**********" at bounding box center [165, 66] width 138 height 16
drag, startPoint x: 216, startPoint y: 58, endPoint x: 96, endPoint y: 65, distance: 120.0
click at [96, 65] on div "**********" at bounding box center [149, 64] width 210 height 24
paste input "text"
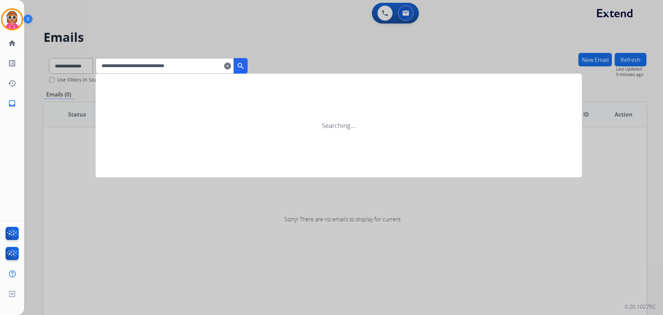
type input "**********"
click at [245, 66] on mat-icon "search" at bounding box center [241, 66] width 8 height 8
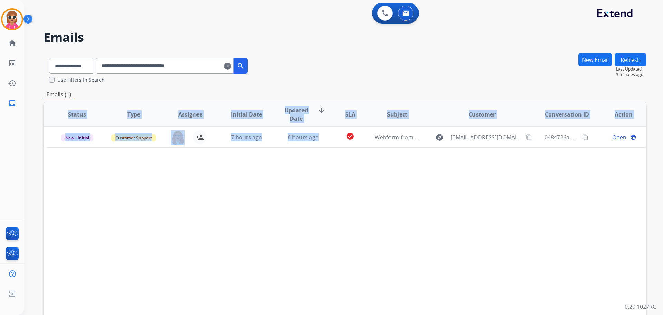
click at [316, 147] on div "Status Type Assignee Initial Date Updated Date arrow_downward SLA Subject Custo…" at bounding box center [345, 217] width 603 height 231
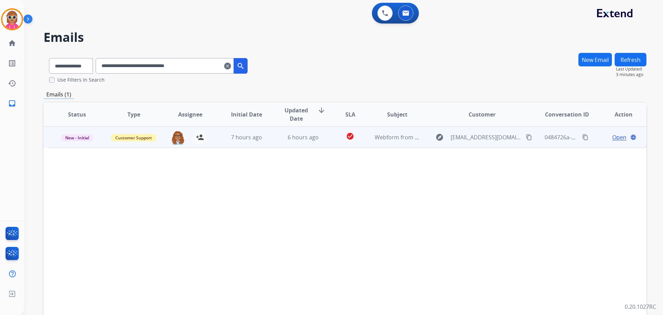
click at [328, 146] on td "check_circle" at bounding box center [345, 136] width 38 height 21
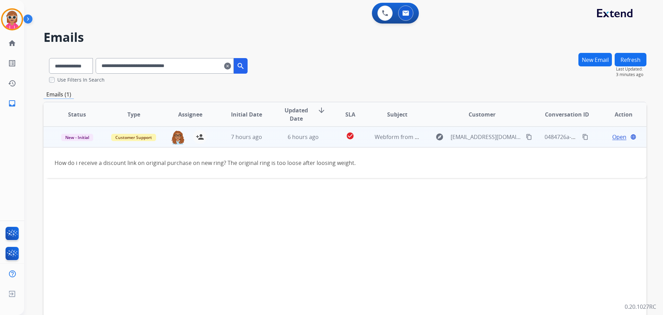
click at [617, 134] on span "Open" at bounding box center [619, 137] width 14 height 8
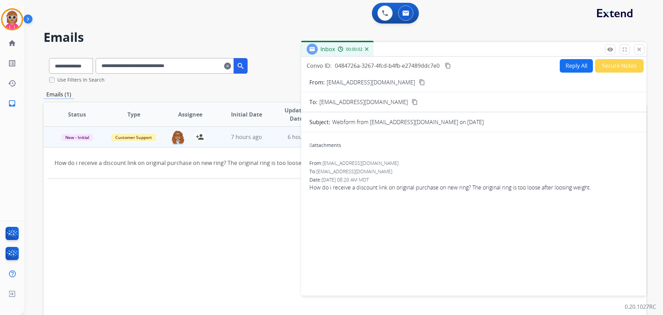
click at [419, 81] on mat-icon "content_copy" at bounding box center [422, 82] width 6 height 6
click at [621, 66] on button "Secure Notes" at bounding box center [619, 65] width 49 height 13
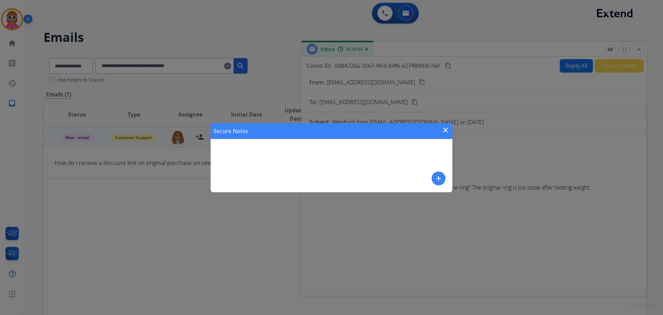
click at [435, 176] on mat-icon "add" at bounding box center [438, 178] width 8 height 8
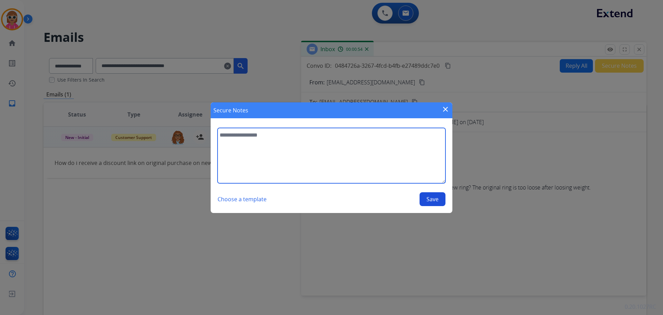
click at [403, 161] on textarea at bounding box center [332, 155] width 228 height 55
type textarea "**********"
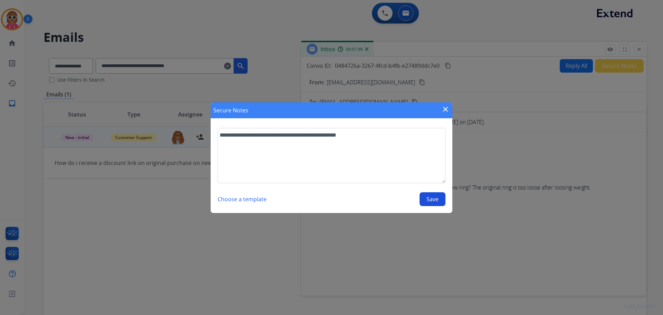
click at [428, 199] on button "Save" at bounding box center [433, 199] width 26 height 14
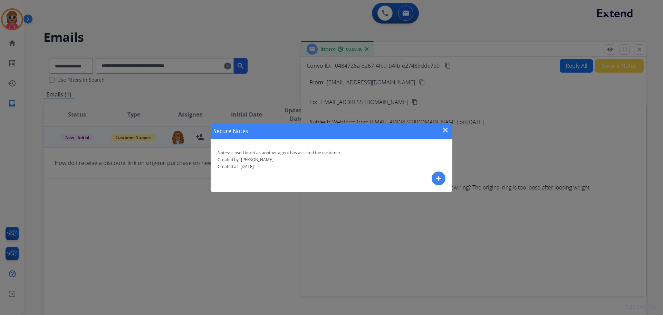
click at [445, 128] on mat-icon "close" at bounding box center [445, 130] width 8 height 8
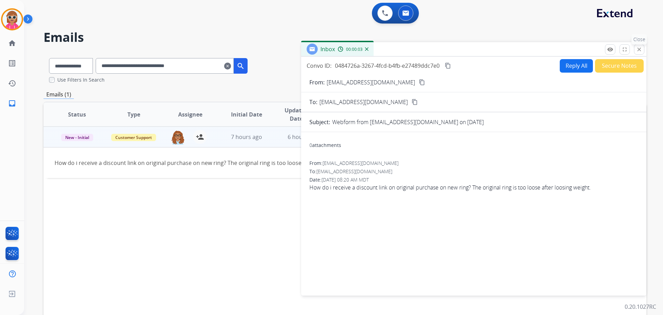
click at [642, 47] on button "close Close" at bounding box center [639, 49] width 10 height 10
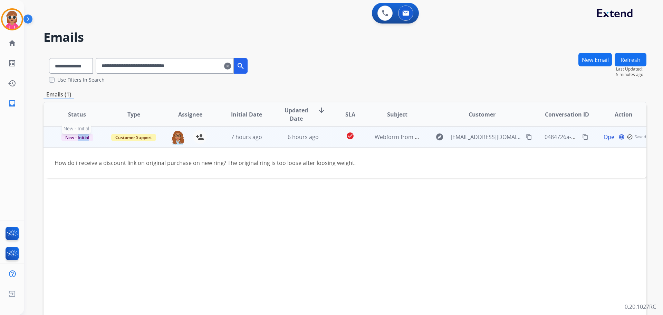
click at [80, 134] on span "New - Initial" at bounding box center [77, 137] width 32 height 7
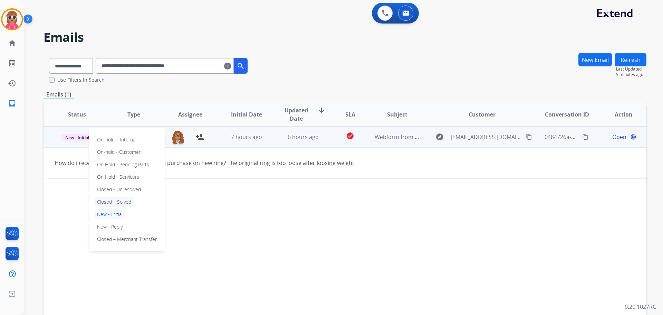
click at [117, 202] on p "Closed – Solved" at bounding box center [114, 202] width 40 height 10
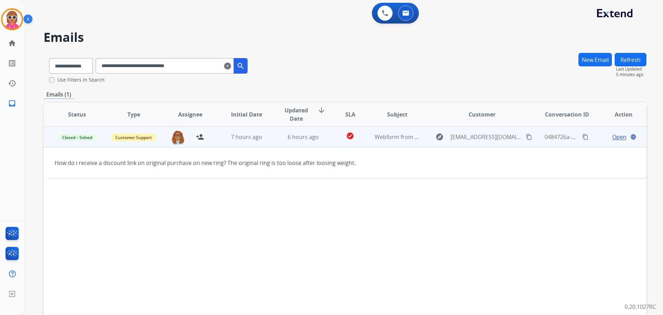
click at [637, 64] on button "Refresh" at bounding box center [631, 59] width 32 height 13
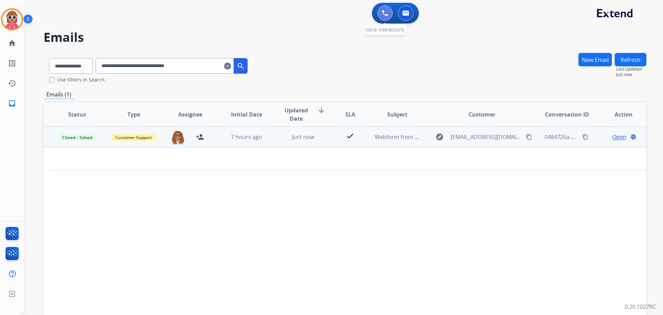
click at [378, 13] on button at bounding box center [384, 13] width 15 height 15
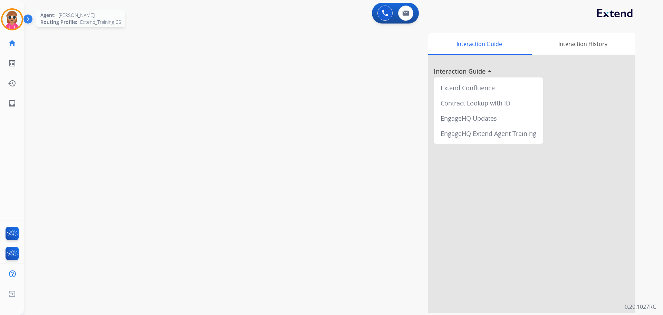
click at [1, 20] on div "[PERSON_NAME] Queue Edit Avatar Agent: [PERSON_NAME] Profile: Extend_Training CS" at bounding box center [12, 19] width 24 height 22
drag, startPoint x: 8, startPoint y: 18, endPoint x: 20, endPoint y: 25, distance: 14.2
click at [8, 18] on img at bounding box center [11, 19] width 19 height 19
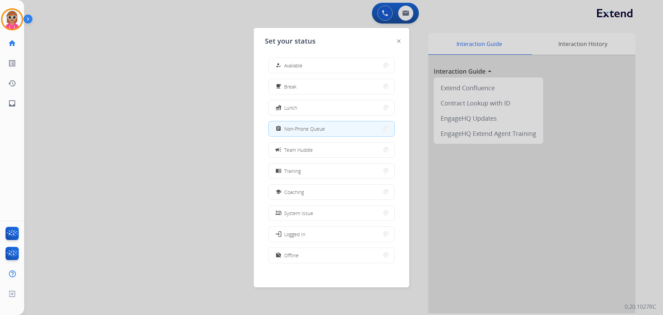
click at [314, 257] on button "work_off Offline" at bounding box center [332, 255] width 126 height 15
